Goal: Find specific page/section: Find specific page/section

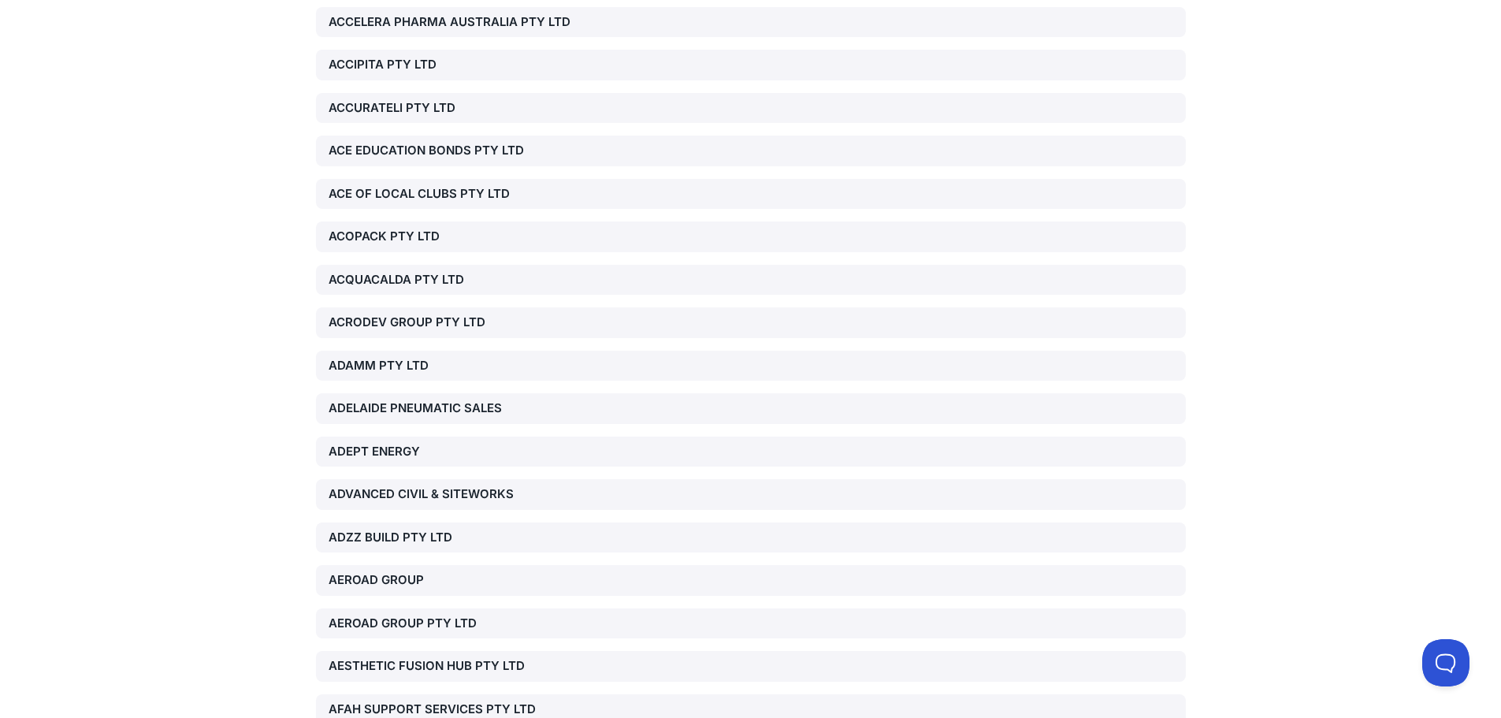
scroll to position [2364, 0]
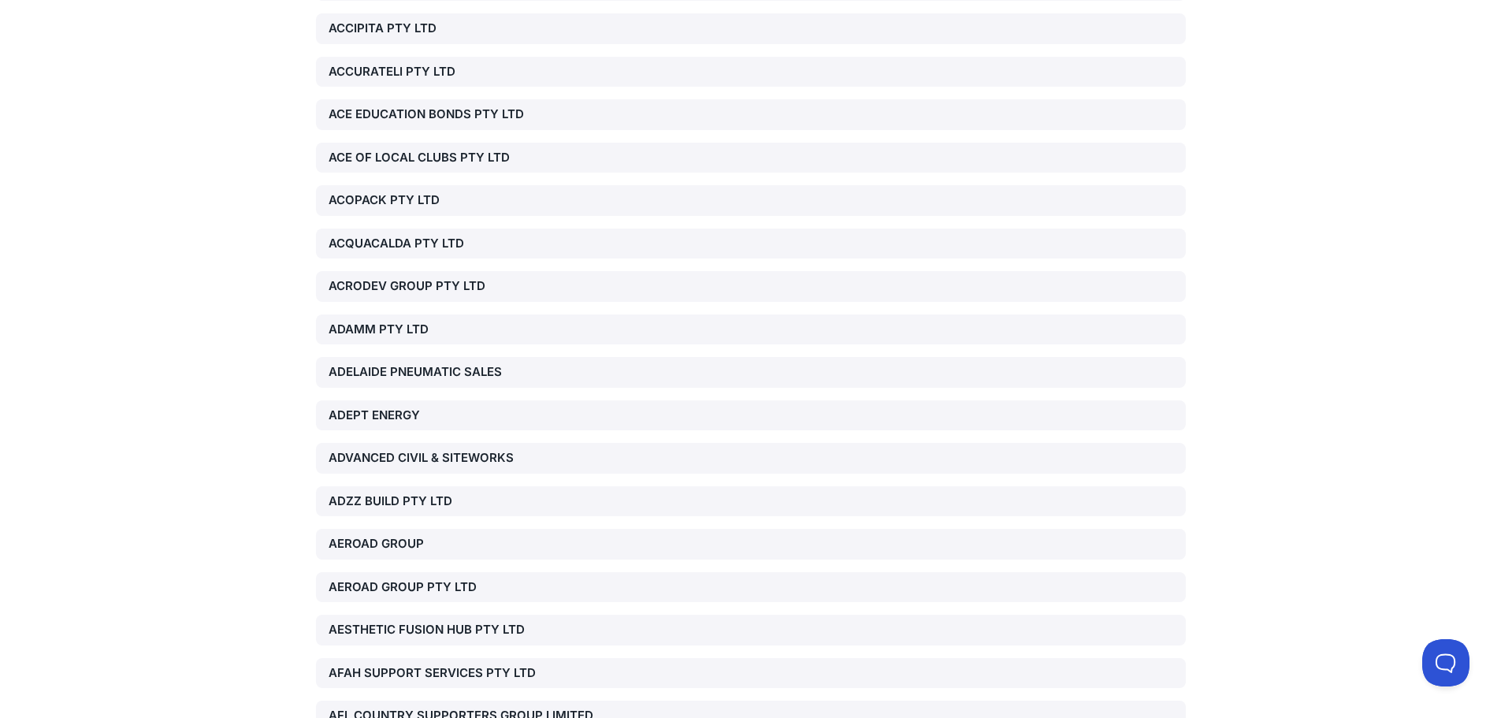
click at [369, 493] on div "ADZZ BUILD PTY LTD" at bounding box center [467, 501] width 277 height 18
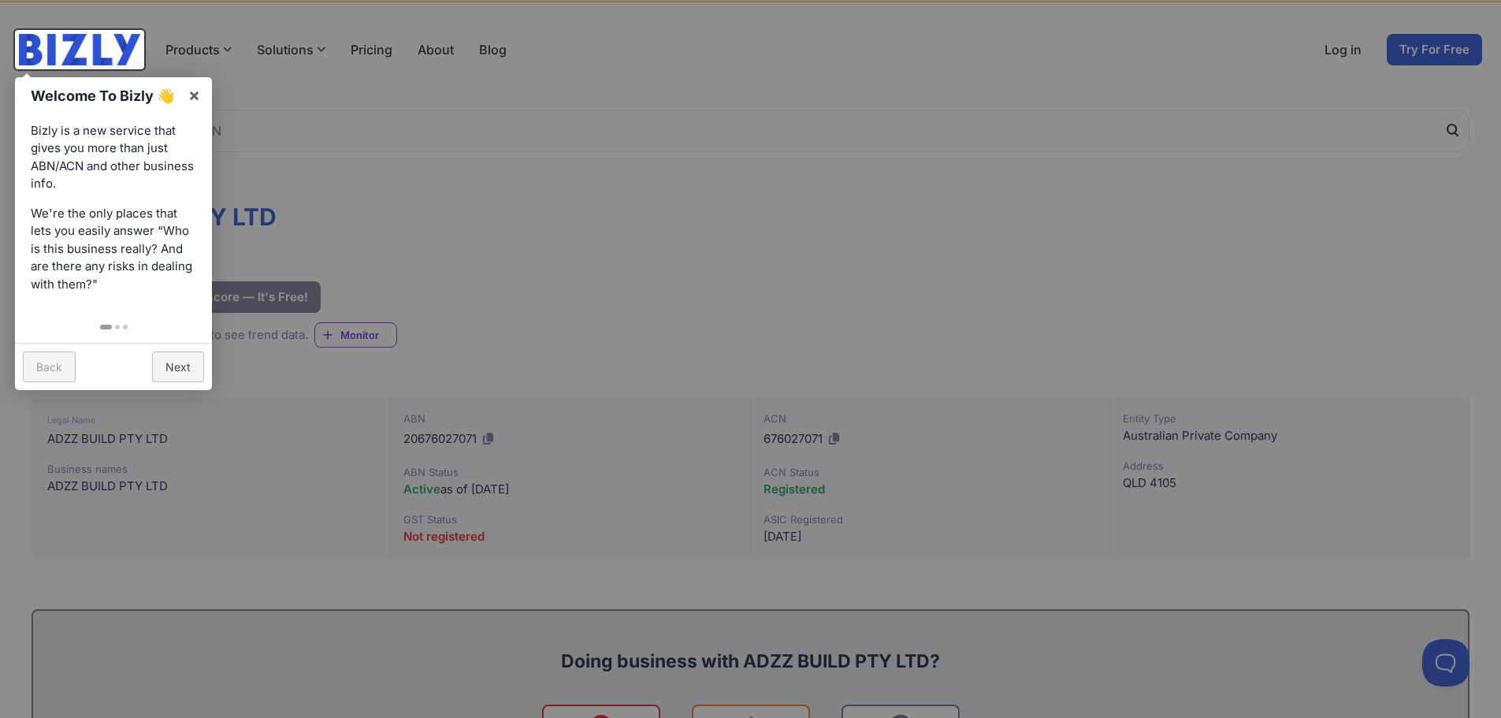
scroll to position [79, 0]
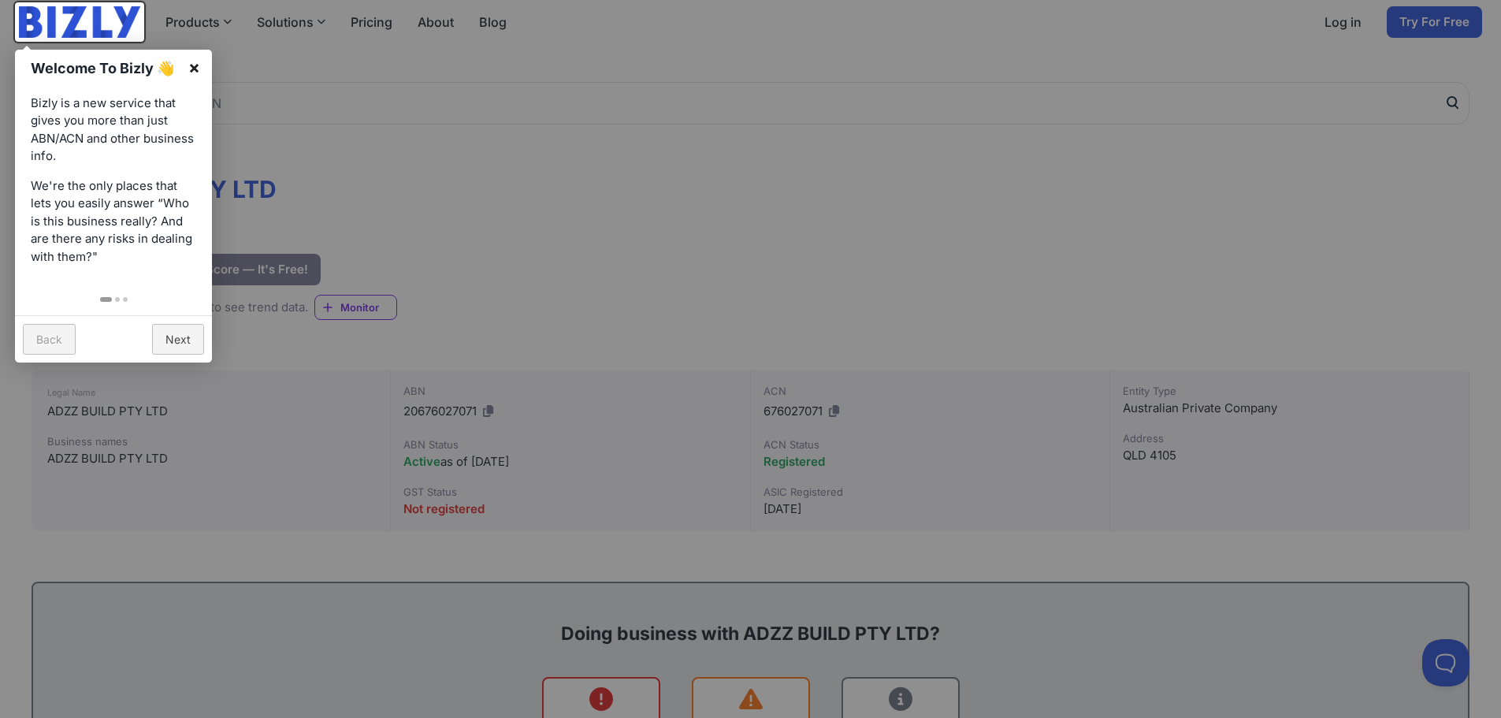
click at [197, 62] on link "×" at bounding box center [194, 67] width 35 height 35
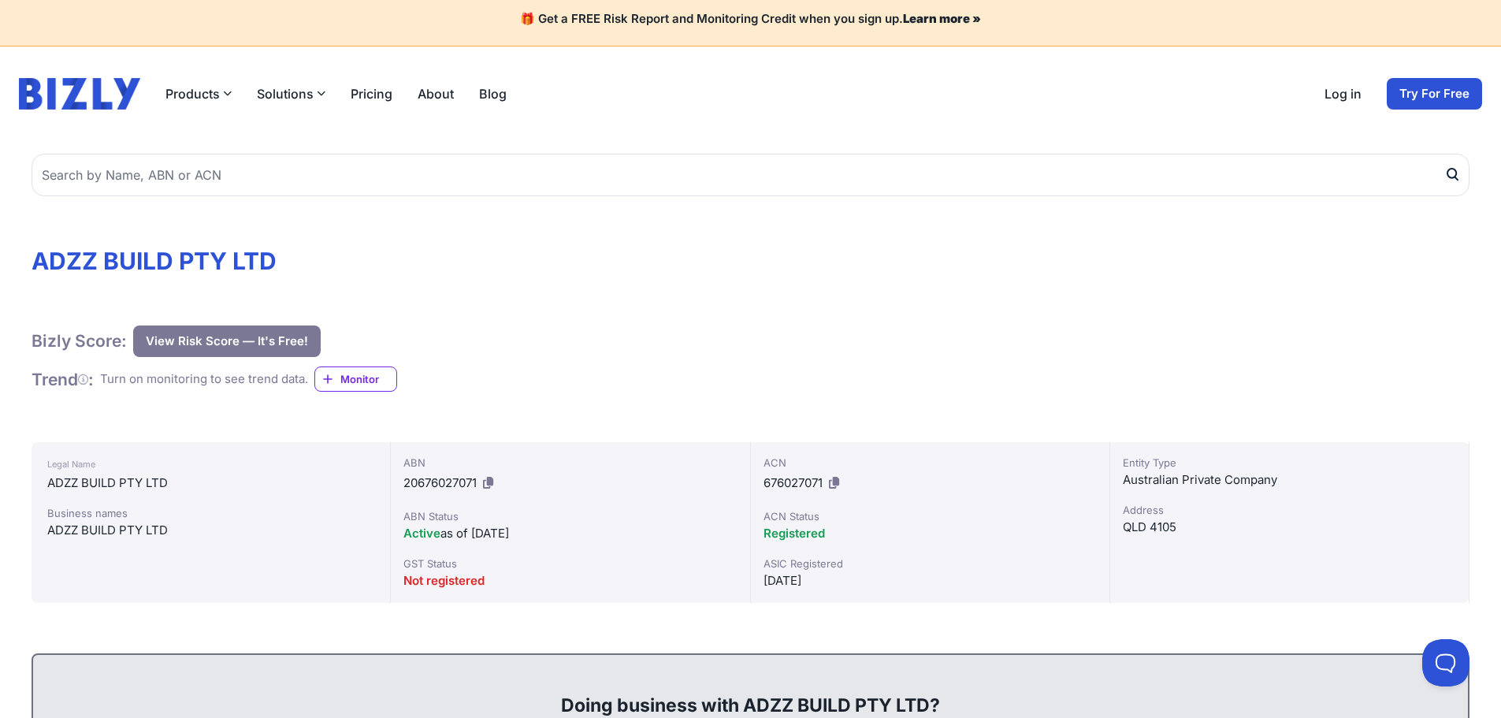
scroll to position [0, 0]
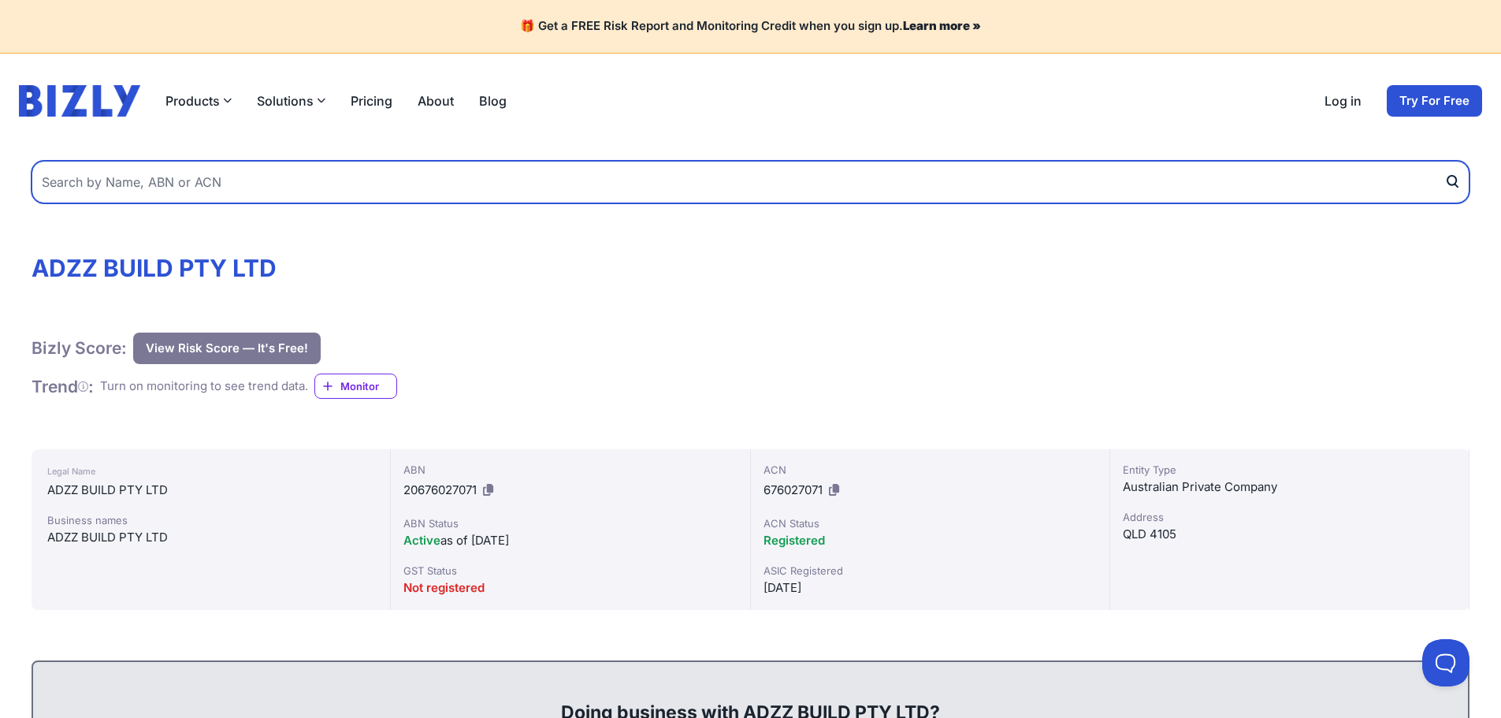
click at [131, 192] on input "text" at bounding box center [751, 182] width 1438 height 43
type input "draftec design"
click at [1444, 161] on button "submit" at bounding box center [1456, 182] width 25 height 43
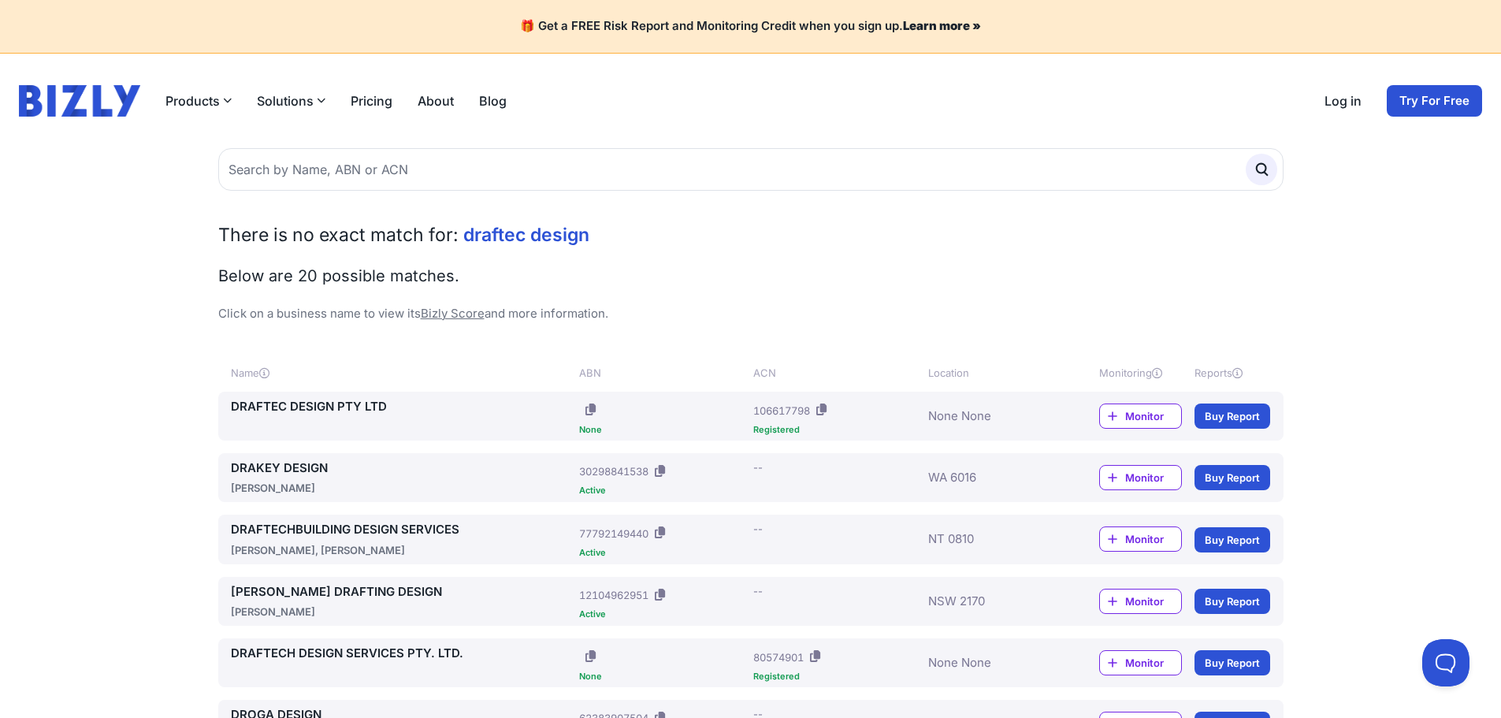
click at [296, 404] on link "DRAFTEC DESIGN PTY LTD" at bounding box center [402, 407] width 343 height 18
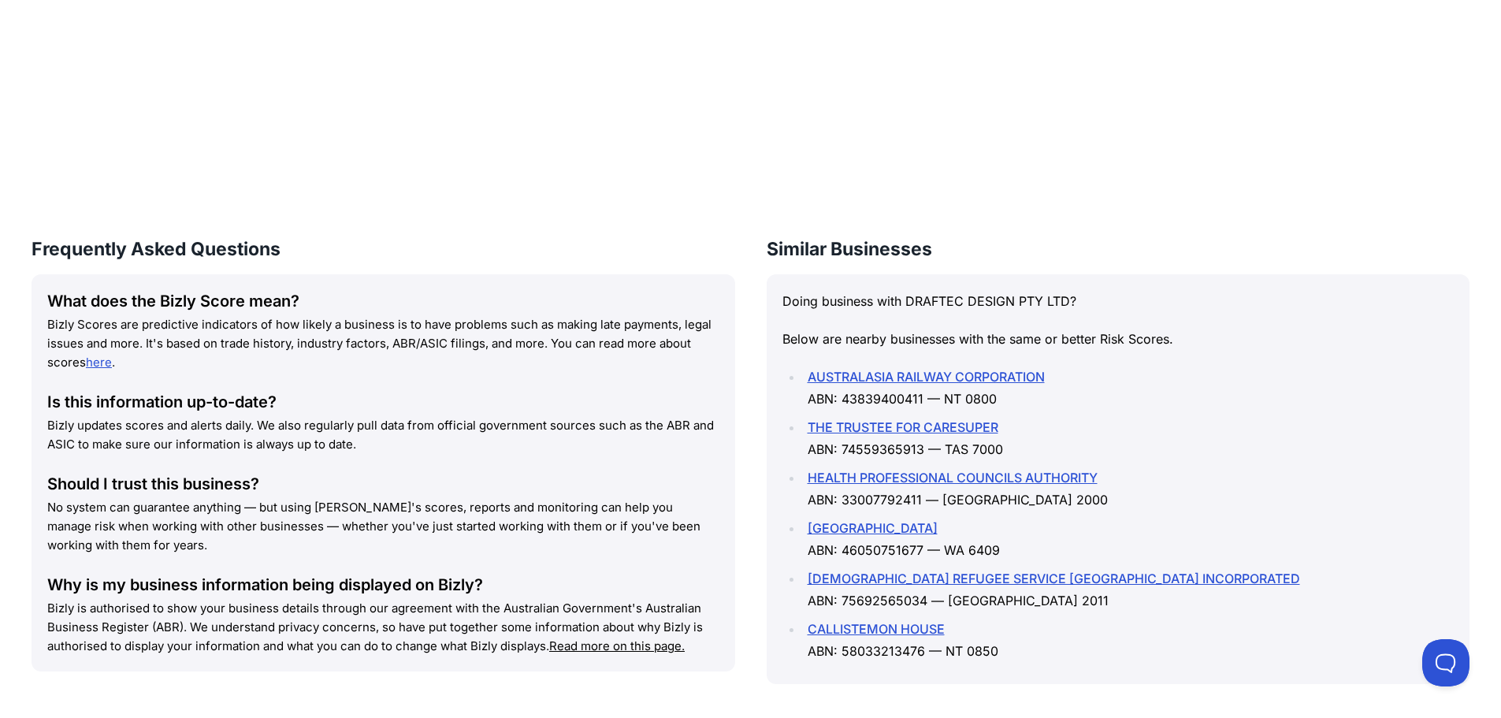
scroll to position [1497, 0]
